Goal: Browse casually

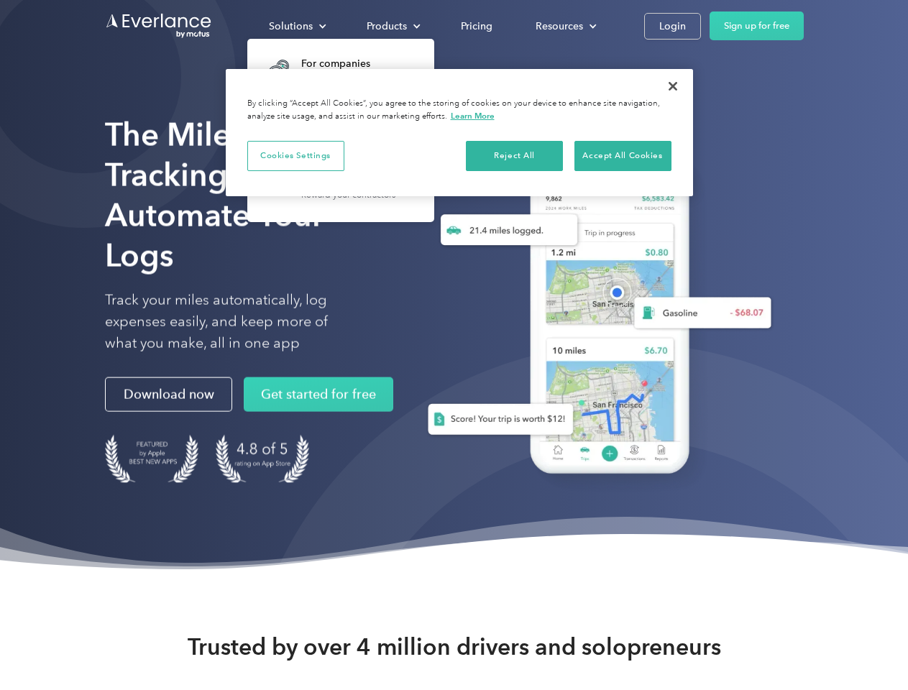
click at [297, 26] on div "Solutions" at bounding box center [291, 26] width 44 height 18
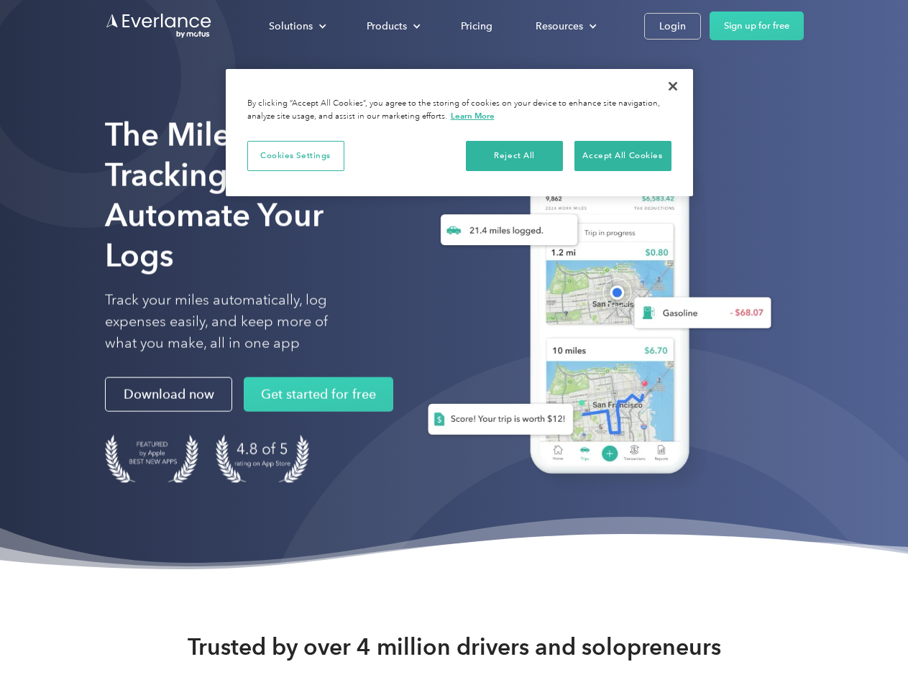
click at [392, 26] on div "Products" at bounding box center [387, 26] width 40 height 18
click at [564, 26] on div "Resources" at bounding box center [558, 26] width 47 height 18
click at [295, 155] on button "Cookies Settings" at bounding box center [295, 156] width 97 height 30
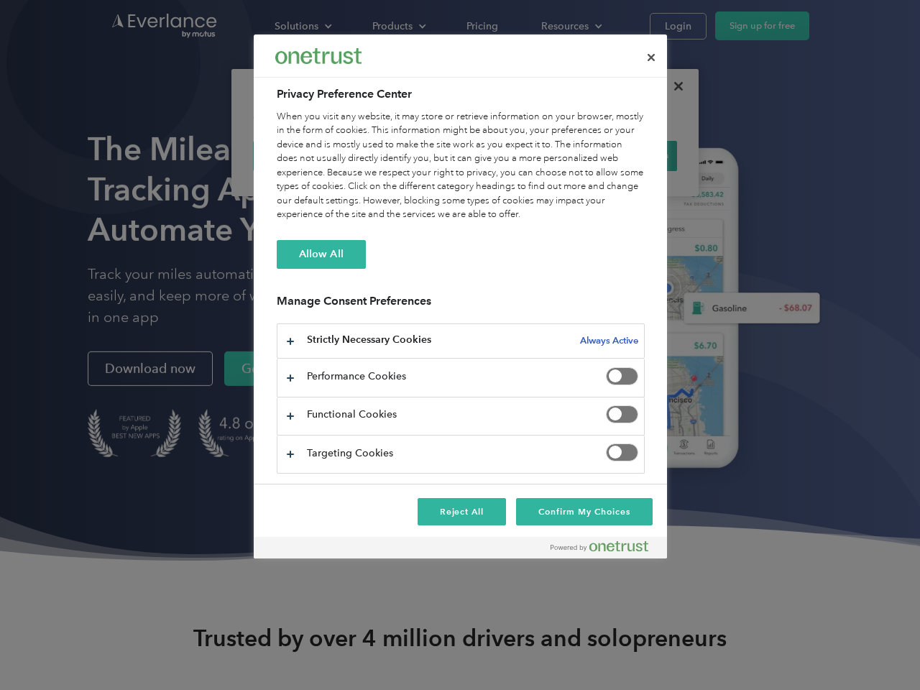
click at [515, 155] on div "When you visit any website, it may store or retrieve information on your browse…" at bounding box center [461, 166] width 368 height 112
click at [622, 155] on div "When you visit any website, it may store or retrieve information on your browse…" at bounding box center [461, 166] width 368 height 112
click at [673, 86] on div at bounding box center [460, 345] width 920 height 690
